Goal: Information Seeking & Learning: Learn about a topic

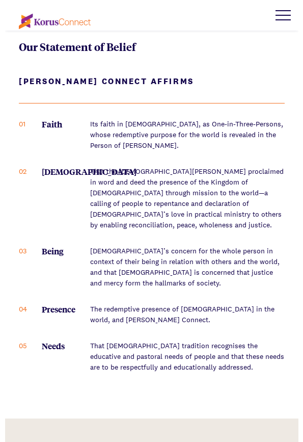
scroll to position [1026, 0]
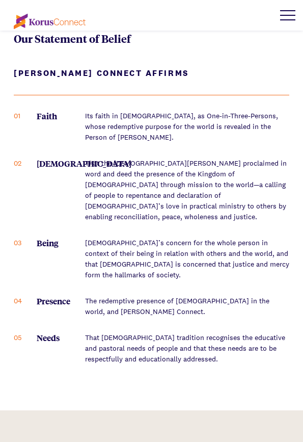
click at [153, 181] on p "That the [DEMOGRAPHIC_DATA][PERSON_NAME] proclaimed in word and deed the presen…" at bounding box center [187, 190] width 204 height 64
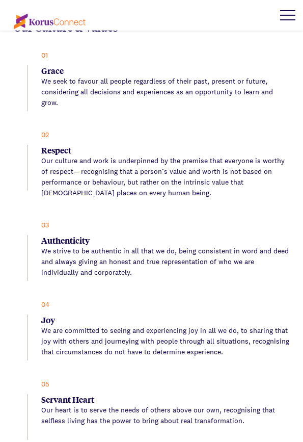
scroll to position [2181, 0]
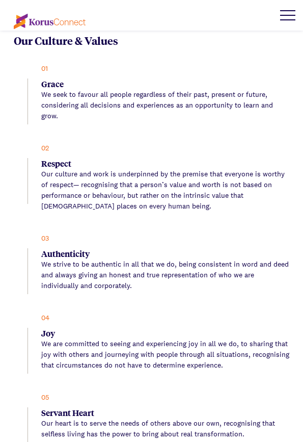
click at [214, 338] on p "We are committed to seeing and experiencing joy in all we do, to sharing that j…" at bounding box center [165, 354] width 248 height 32
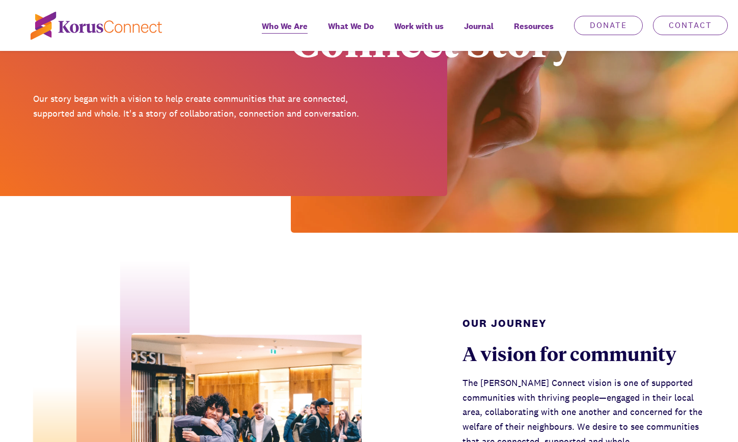
scroll to position [0, 0]
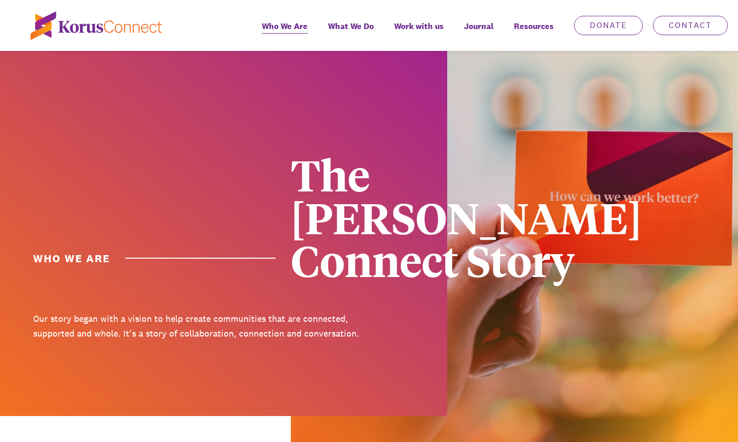
click at [185, 97] on div at bounding box center [223, 233] width 447 height 365
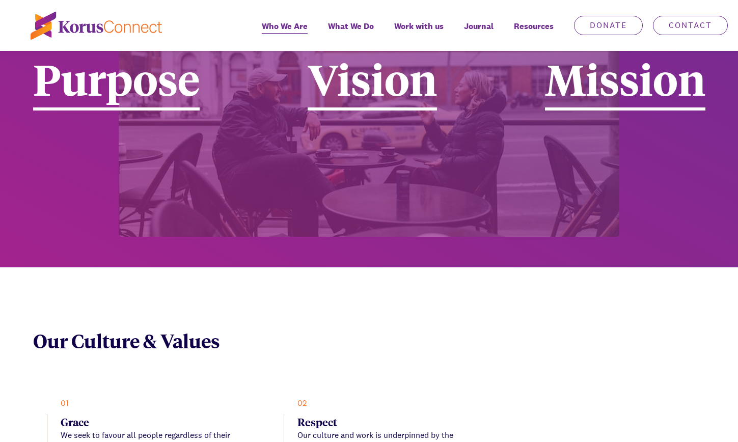
scroll to position [1981, 0]
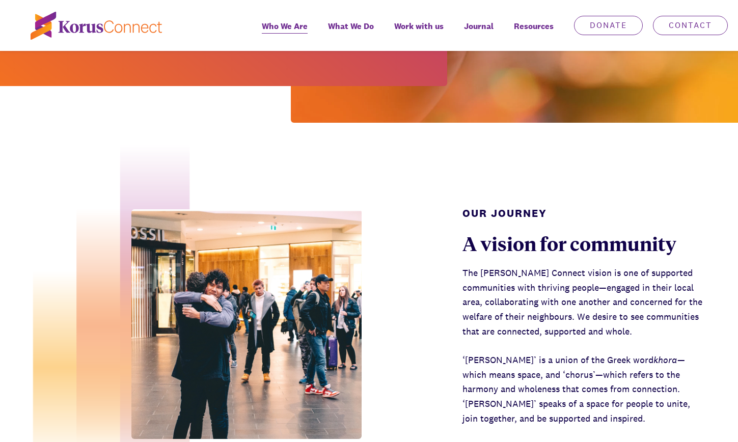
scroll to position [220, 0]
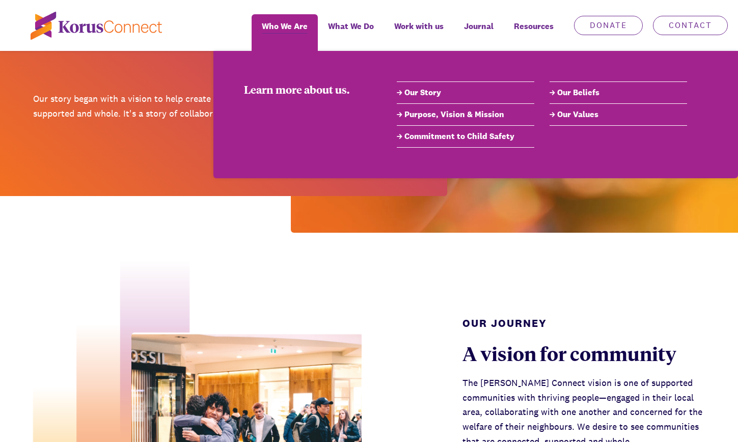
click at [583, 114] on link "Our Values" at bounding box center [619, 115] width 138 height 12
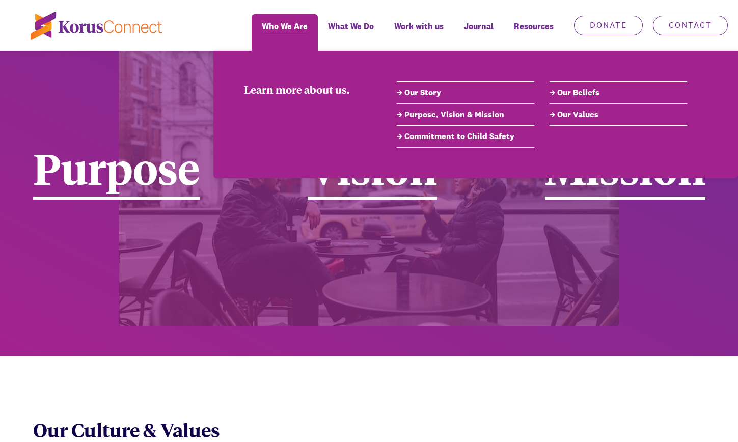
scroll to position [7, 0]
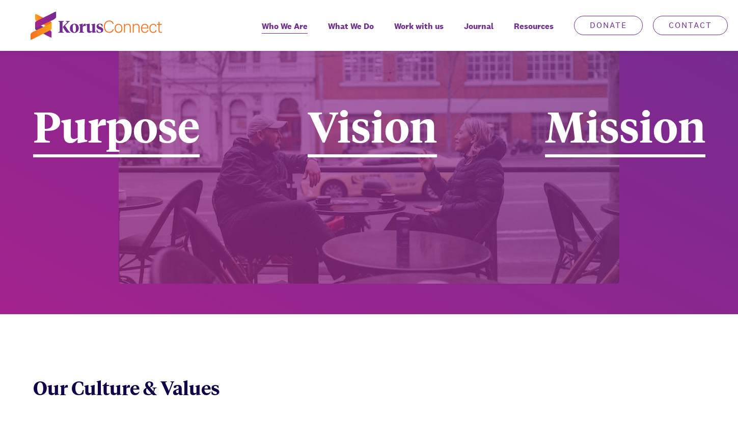
scroll to position [1891, 0]
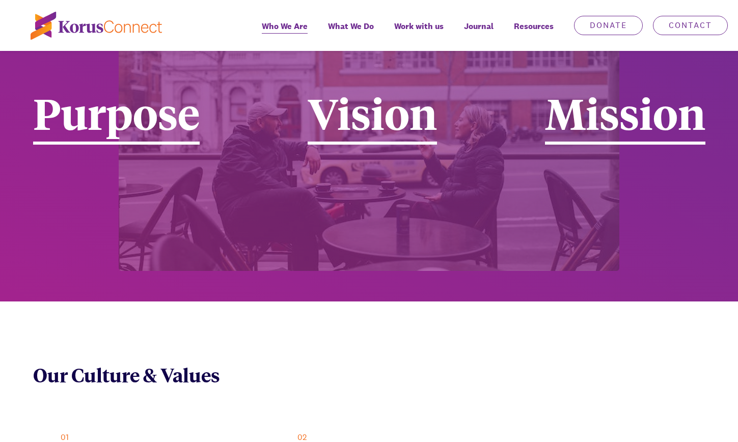
click at [340, 363] on div "Our Culture & Values" at bounding box center [369, 375] width 672 height 24
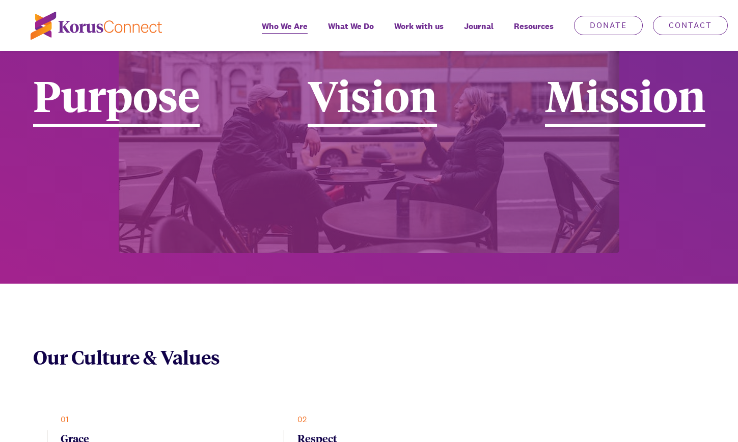
scroll to position [1781, 0]
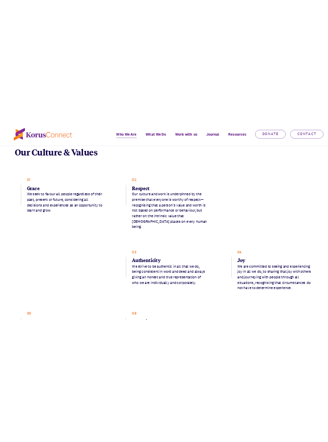
scroll to position [2222, 0]
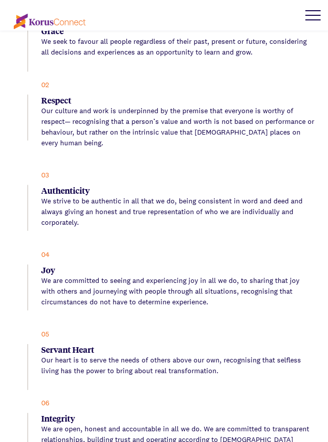
click at [243, 275] on p "We are committed to seeing and experiencing joy in all we do, to sharing that j…" at bounding box center [177, 291] width 273 height 32
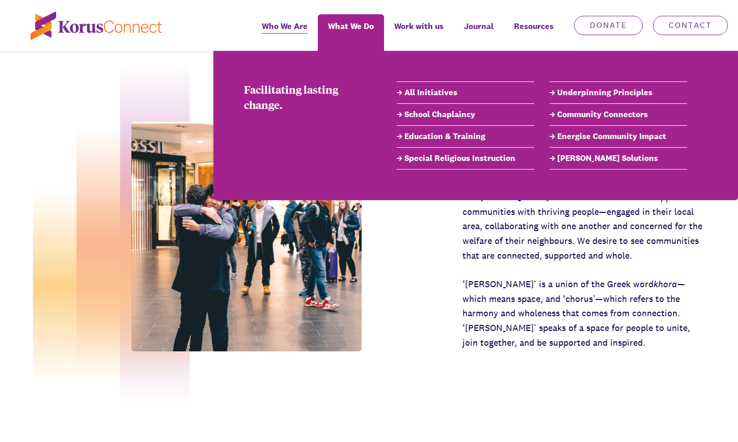
scroll to position [131, 0]
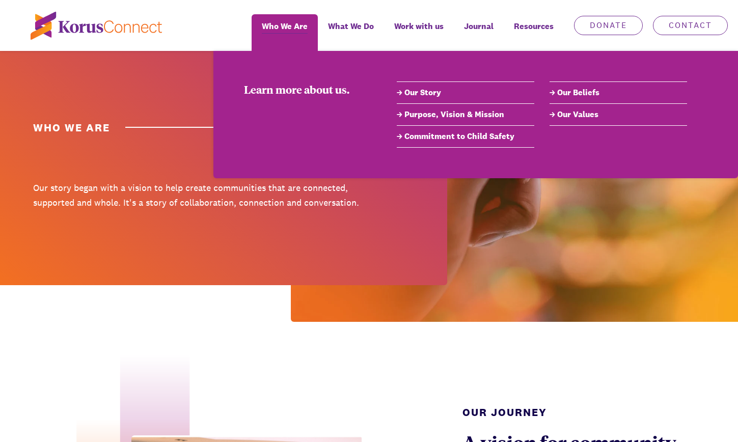
click at [452, 114] on link "Purpose, Vision & Mission" at bounding box center [466, 115] width 138 height 12
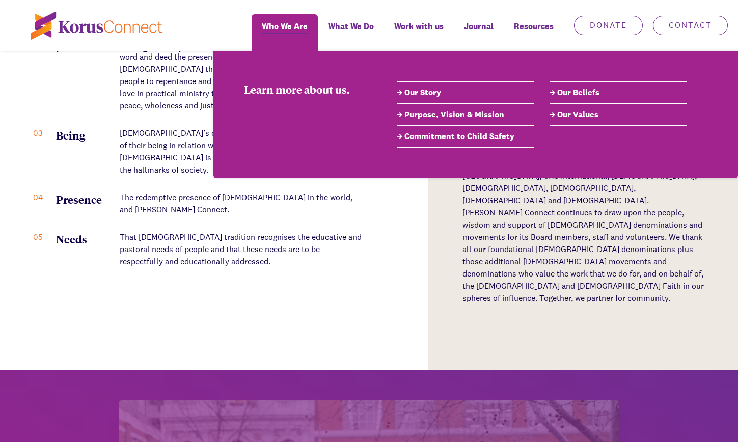
scroll to position [64, 0]
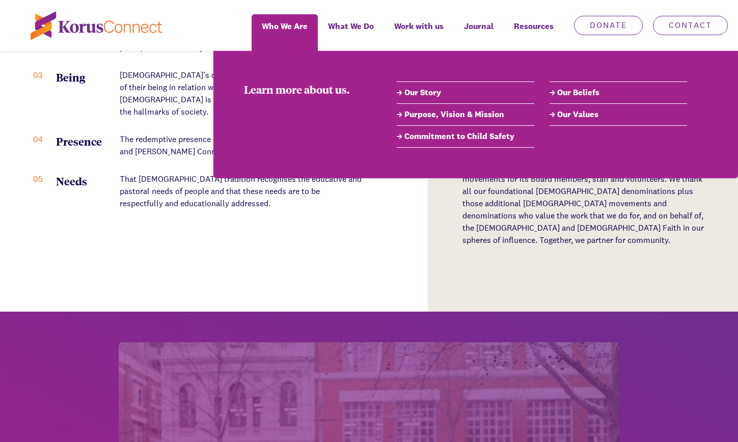
click at [563, 94] on link "Our Beliefs" at bounding box center [619, 93] width 138 height 12
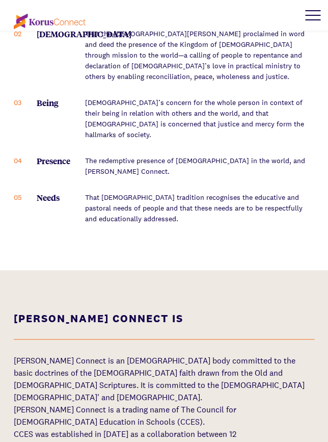
click at [236, 189] on div "[PERSON_NAME] Connect Affirms 01 Faith Its faith in [DEMOGRAPHIC_DATA], as One-…" at bounding box center [164, 104] width 301 height 332
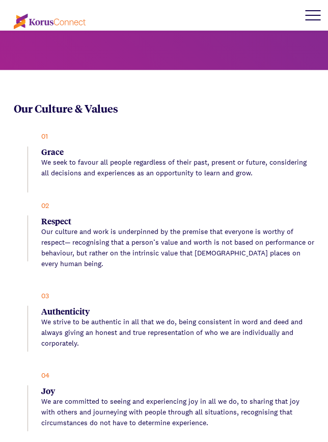
scroll to position [2046, 0]
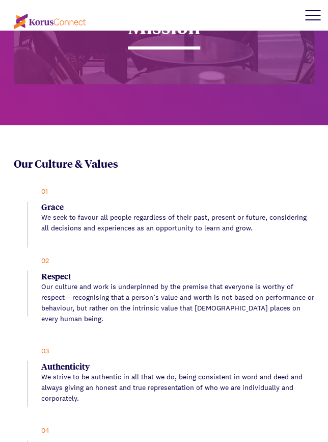
click at [180, 255] on div "02 Respect Our culture and work is underpinned by the premise that everyone is …" at bounding box center [171, 289] width 287 height 69
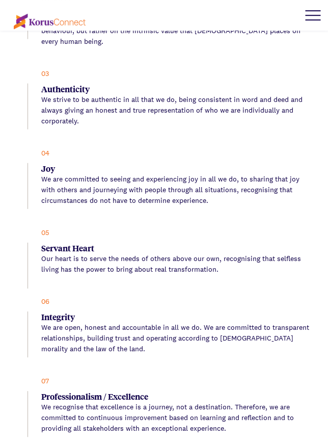
scroll to position [2321, 0]
